Goal: Navigation & Orientation: Find specific page/section

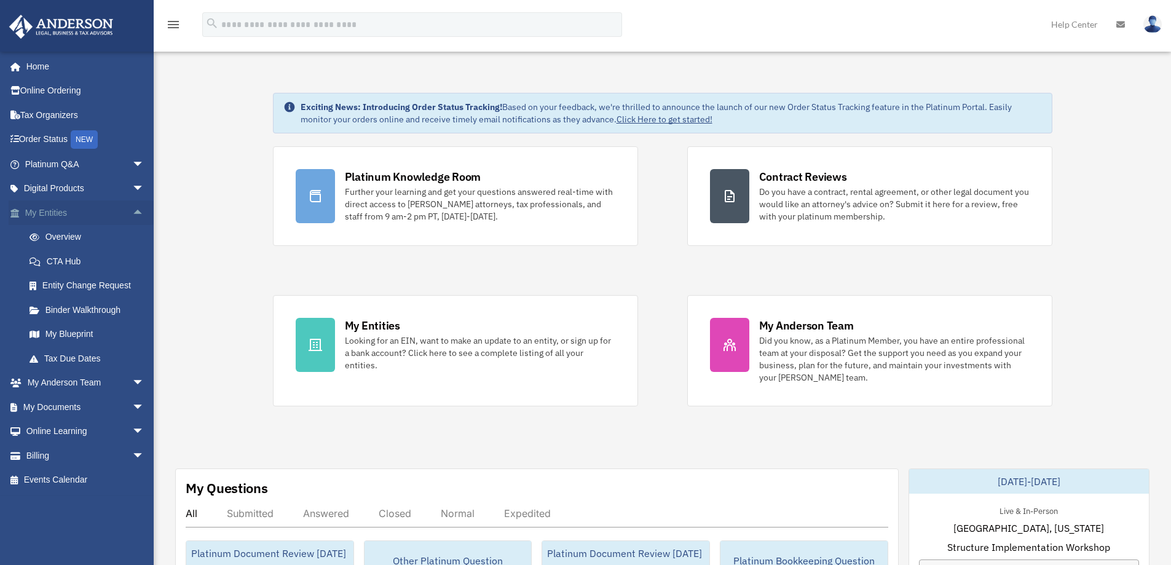
click at [132, 208] on span "arrow_drop_up" at bounding box center [144, 212] width 25 height 25
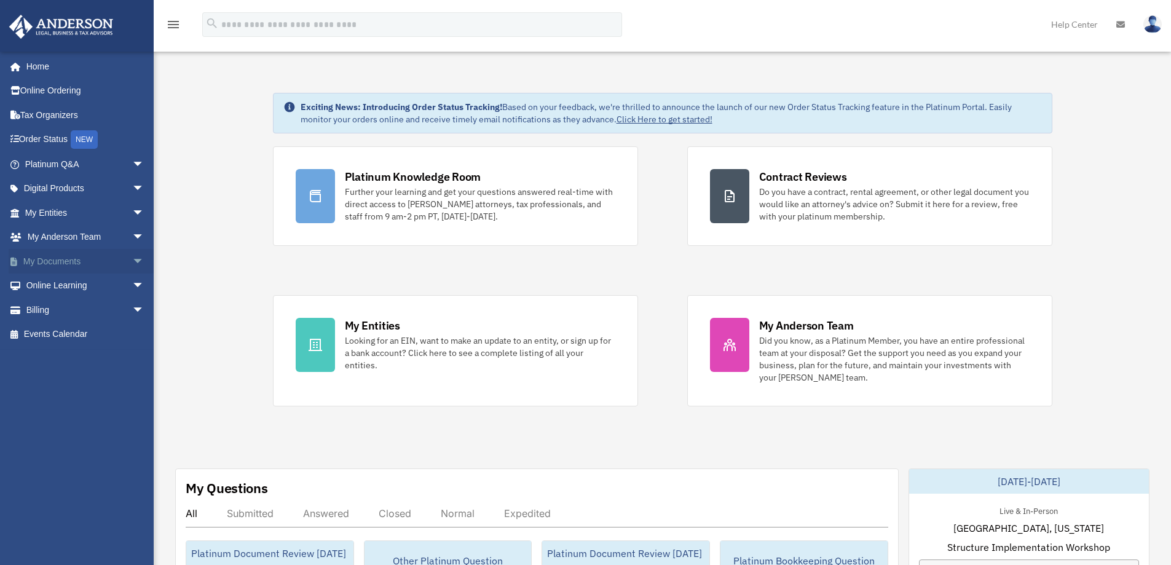
click at [132, 261] on span "arrow_drop_down" at bounding box center [144, 261] width 25 height 25
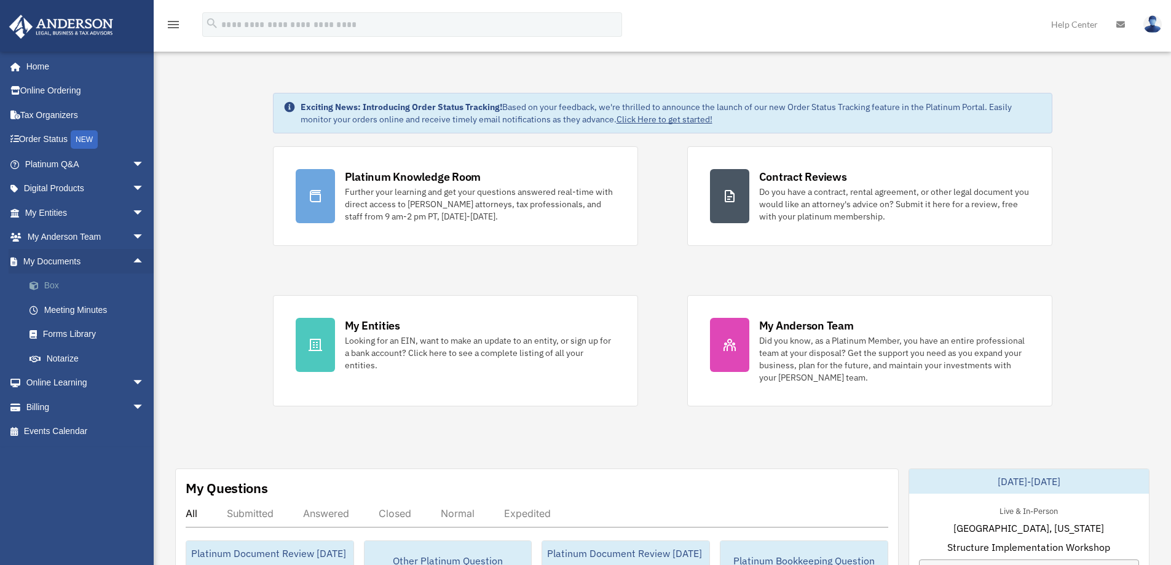
click at [51, 285] on link "Box" at bounding box center [90, 285] width 146 height 25
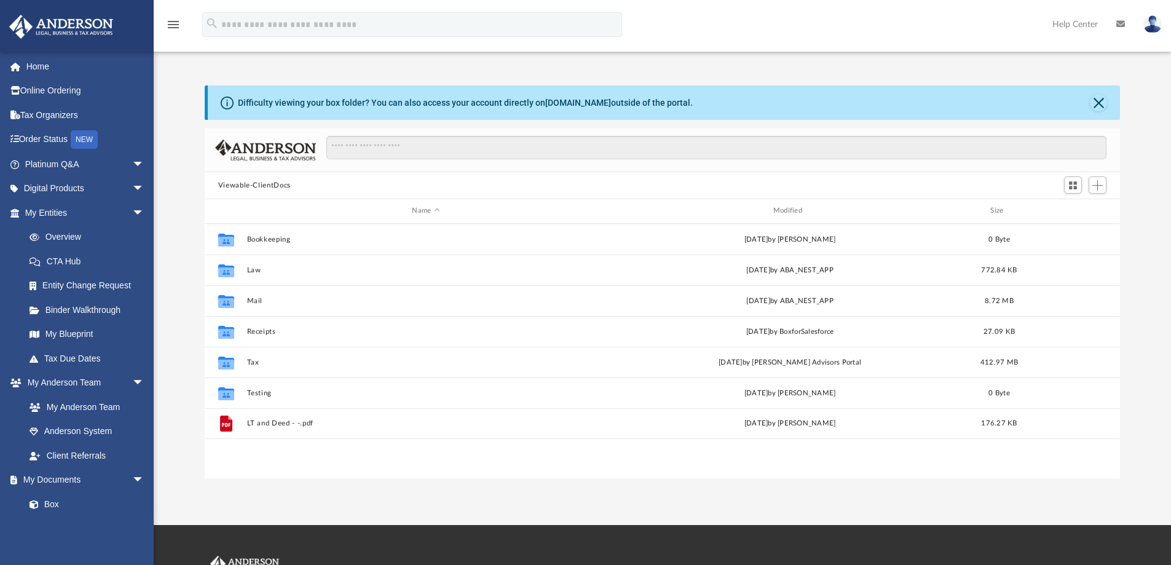
scroll to position [270, 906]
click at [28, 65] on link "Home" at bounding box center [86, 66] width 154 height 25
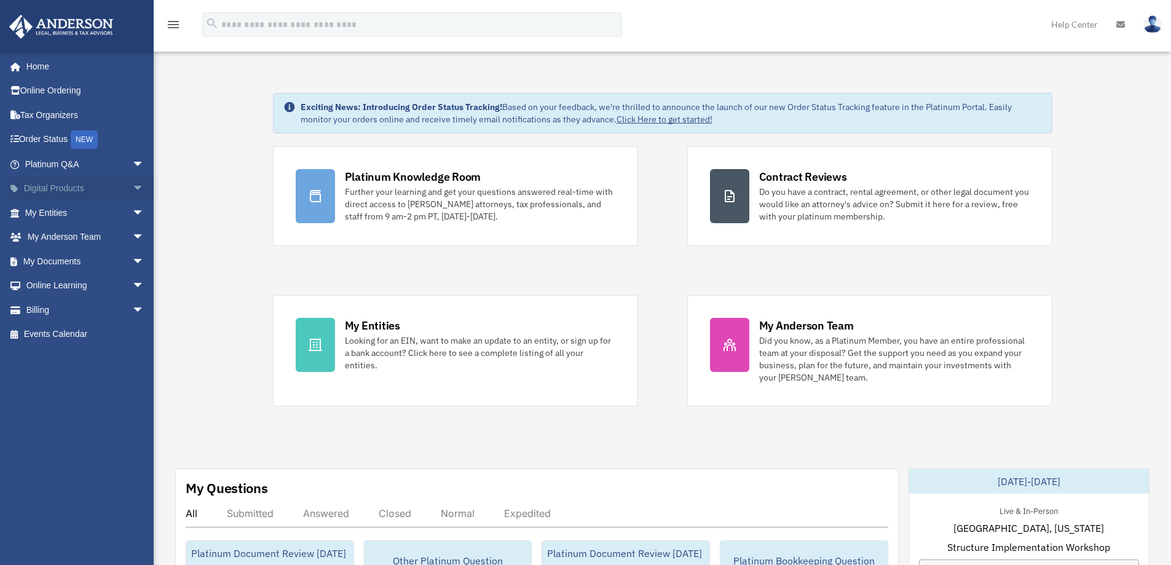
click at [132, 186] on span "arrow_drop_down" at bounding box center [144, 188] width 25 height 25
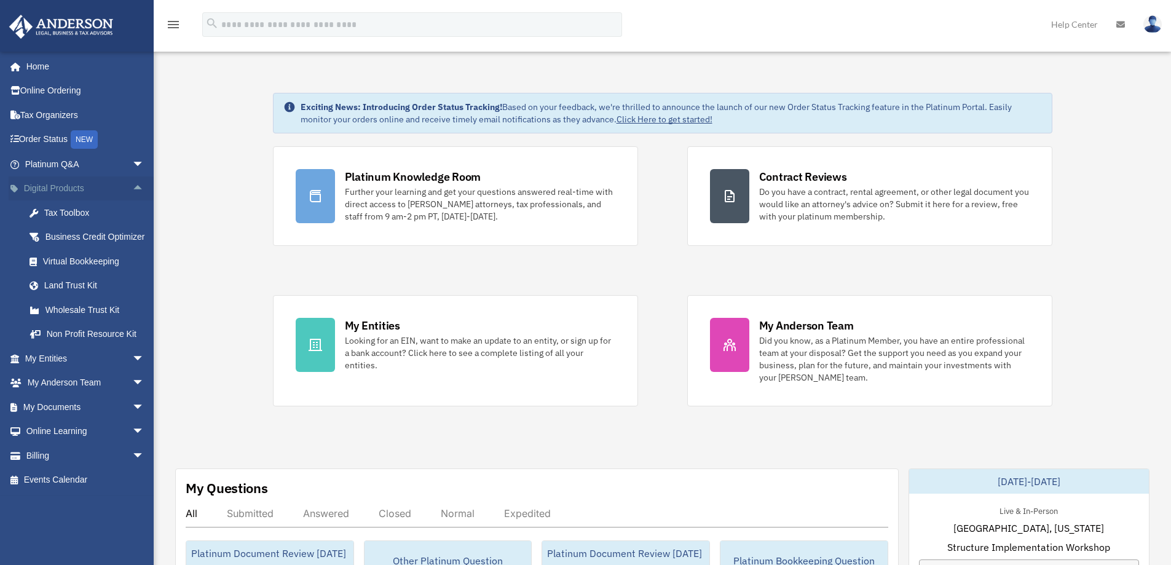
click at [132, 187] on span "arrow_drop_up" at bounding box center [144, 188] width 25 height 25
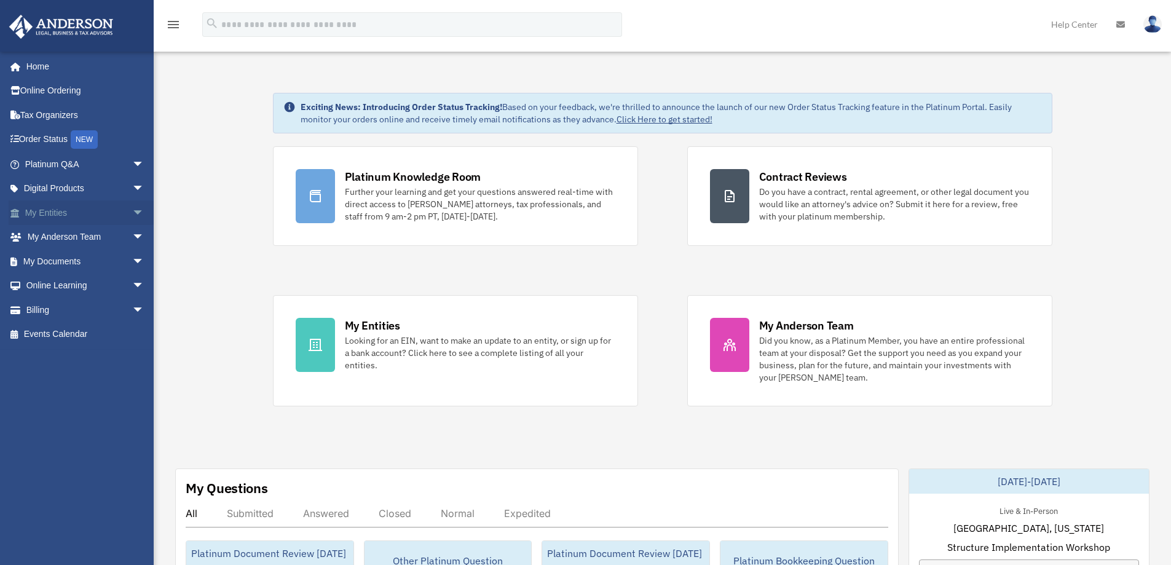
click at [132, 214] on span "arrow_drop_down" at bounding box center [144, 212] width 25 height 25
